Goal: Task Accomplishment & Management: Manage account settings

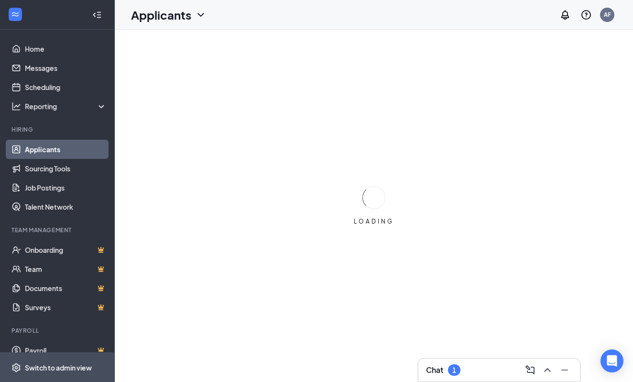
click at [58, 360] on span "Switch to admin view" at bounding box center [66, 367] width 82 height 29
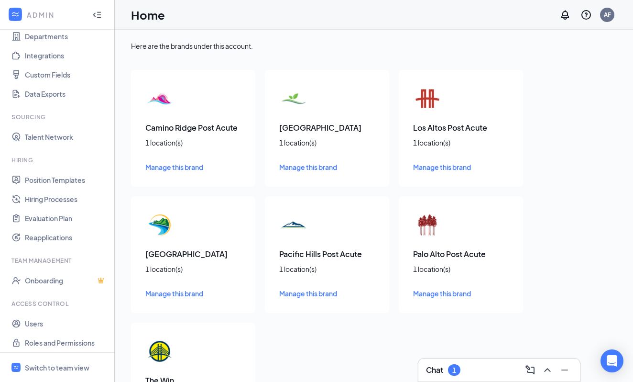
scroll to position [96, 0]
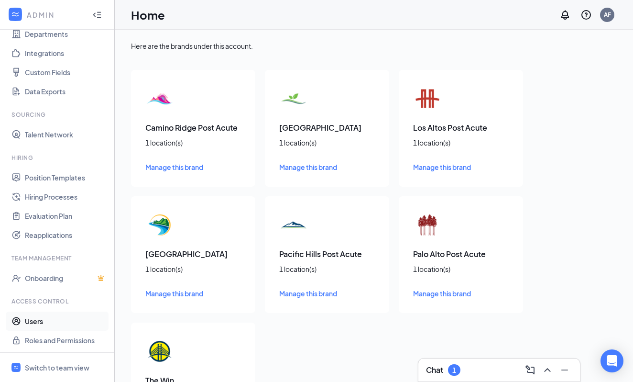
click at [38, 322] on link "Users" at bounding box center [66, 320] width 82 height 19
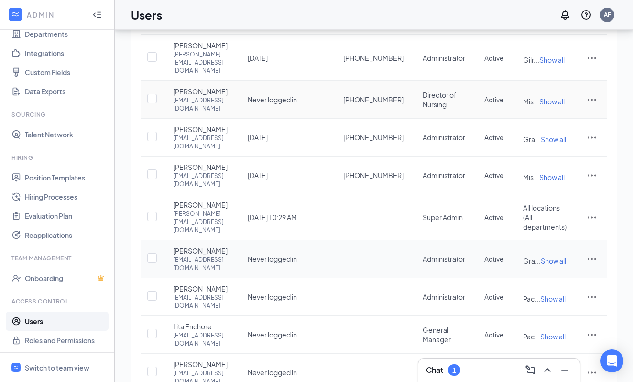
scroll to position [167, 0]
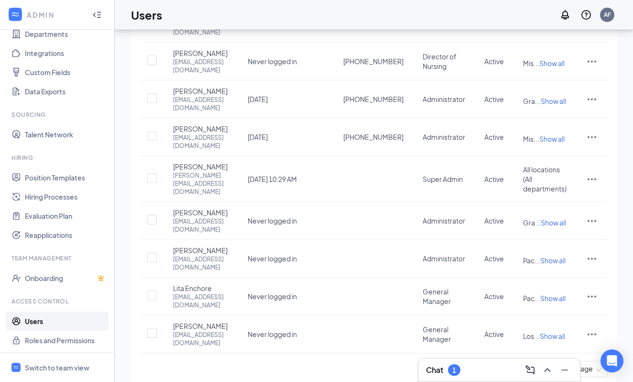
click at [523, 361] on link "3" at bounding box center [524, 368] width 14 height 14
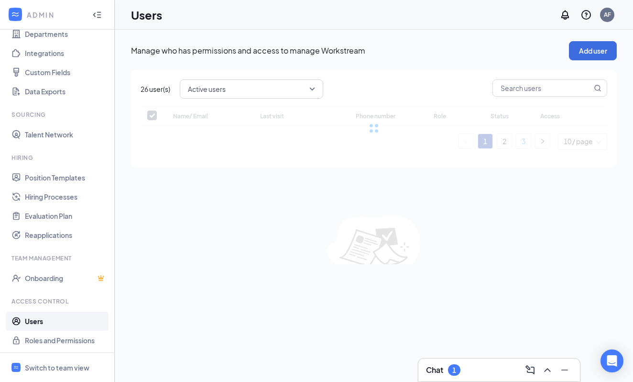
scroll to position [0, 0]
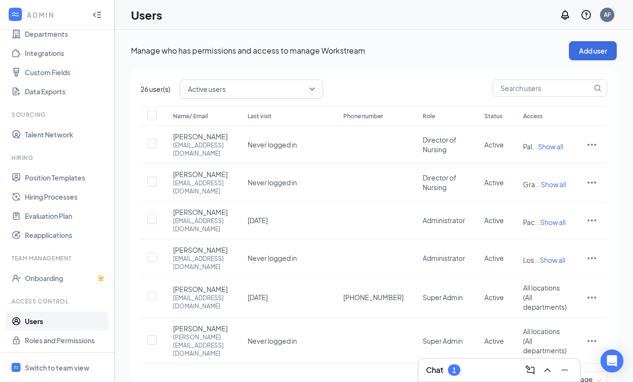
click at [499, 372] on link "2" at bounding box center [505, 379] width 14 height 14
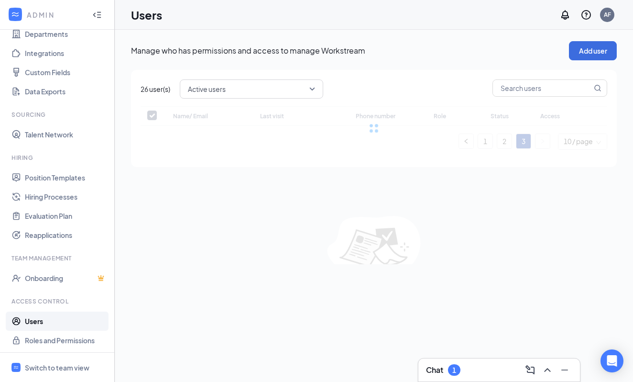
checkbox input "false"
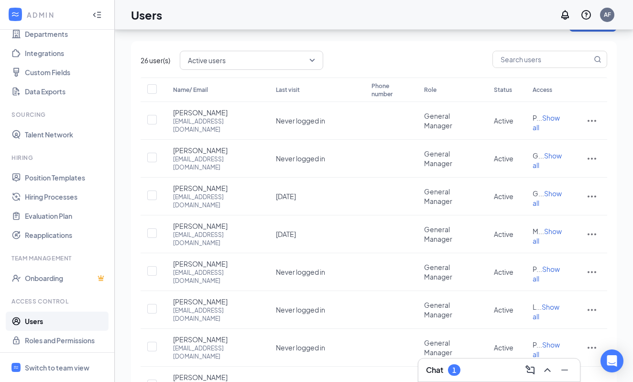
scroll to position [23, 0]
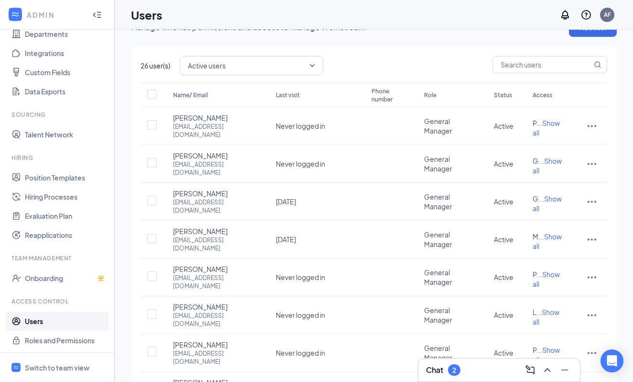
click at [99, 13] on icon "Collapse" at bounding box center [97, 15] width 10 height 10
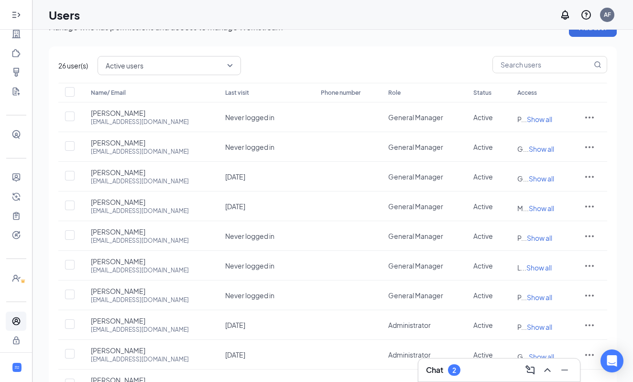
click at [15, 8] on div at bounding box center [16, 14] width 19 height 19
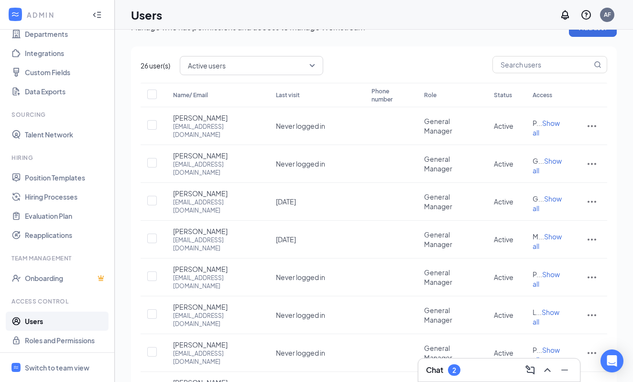
click at [15, 9] on div at bounding box center [15, 14] width 17 height 17
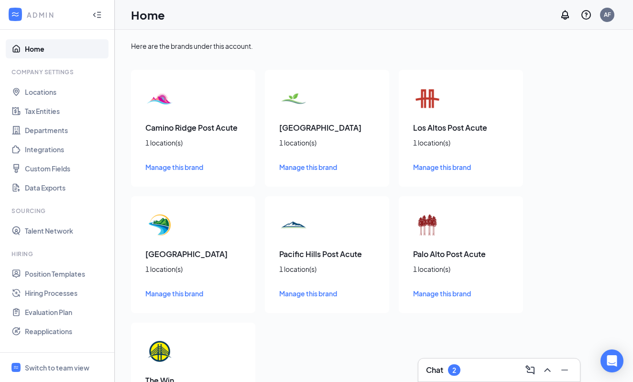
click at [37, 46] on link "Home" at bounding box center [66, 48] width 82 height 19
click at [25, 18] on div "ADMIN" at bounding box center [57, 15] width 114 height 30
click at [17, 13] on icon "WorkstreamLogo" at bounding box center [16, 15] width 10 height 10
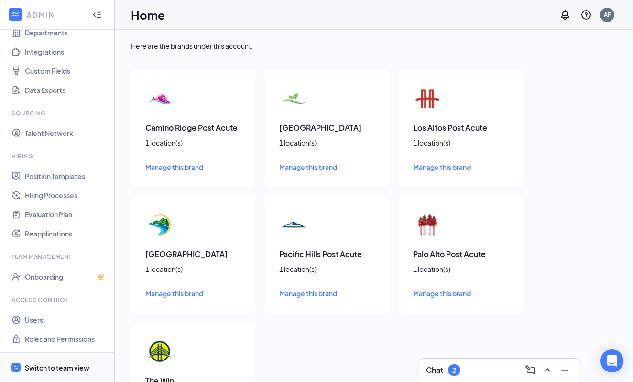
scroll to position [98, 0]
click at [59, 364] on div "Switch to team view" at bounding box center [57, 368] width 65 height 10
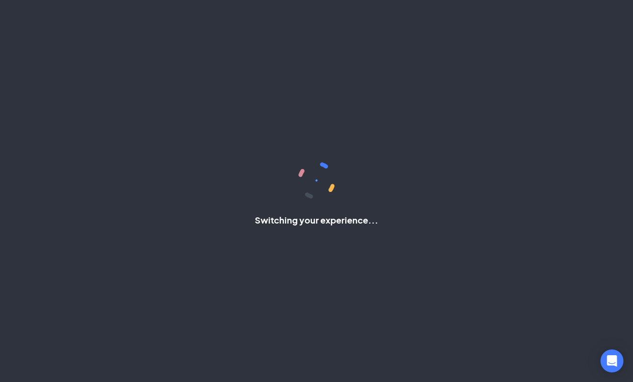
scroll to position [11, 0]
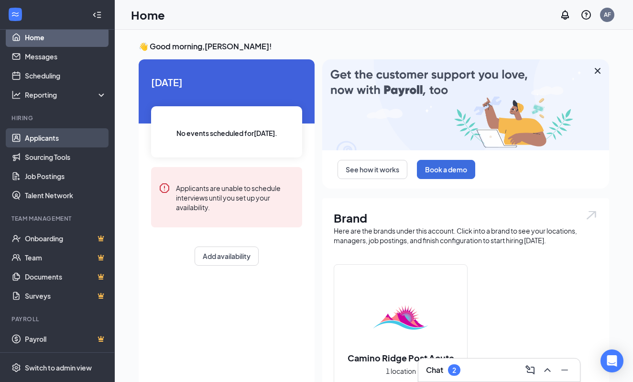
click at [68, 135] on link "Applicants" at bounding box center [66, 137] width 82 height 19
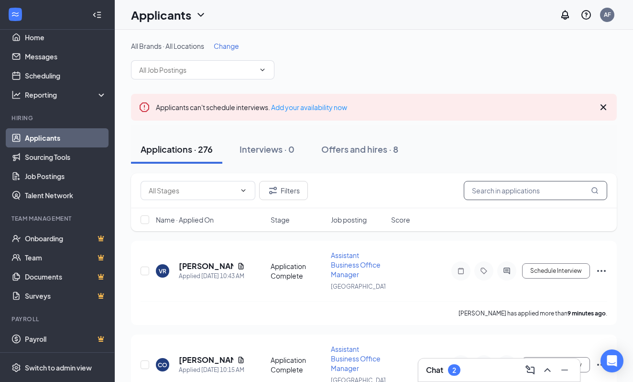
click at [483, 182] on input "text" at bounding box center [536, 190] width 144 height 19
paste input "[PERSON_NAME]"
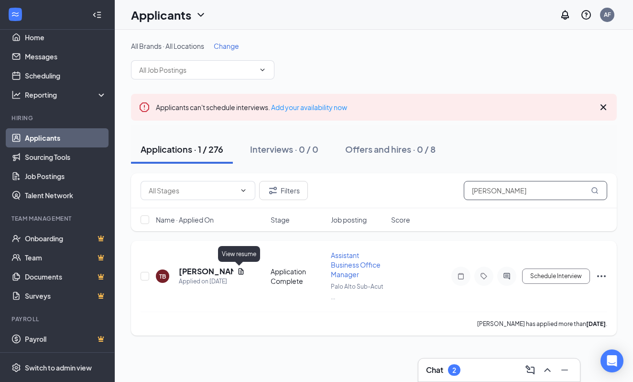
type input "[PERSON_NAME]"
click at [239, 271] on icon "Document" at bounding box center [241, 271] width 5 height 6
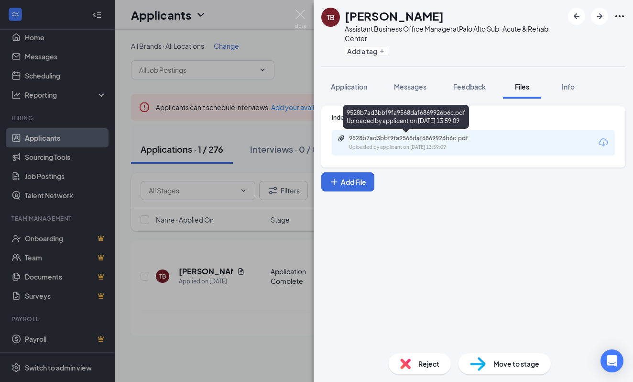
click at [432, 144] on div "Uploaded by applicant on [DATE] 13:59:09" at bounding box center [421, 148] width 144 height 8
click at [373, 142] on div "9528b7ad3bbf9fa9568daf6869926b6c.pdf Uploaded by applicant on [DATE] 13:59:09" at bounding box center [415, 142] width 155 height 17
